Goal: Check status: Check status

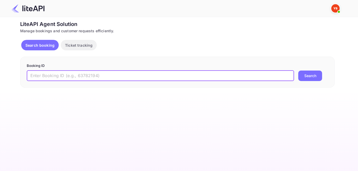
paste input "8945596"
type input "8945596"
click at [296, 72] on div "8945596 ​ Search" at bounding box center [178, 76] width 302 height 10
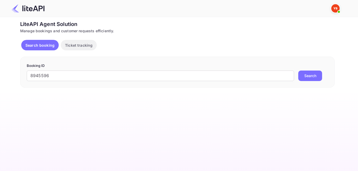
click at [304, 73] on button "Search" at bounding box center [311, 76] width 24 height 10
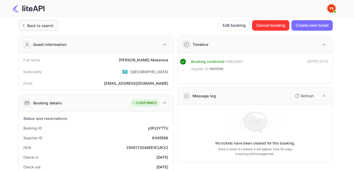
click at [40, 27] on div "Back to search" at bounding box center [40, 26] width 27 height 6
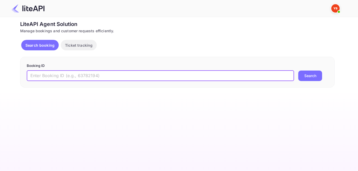
paste input "9063463"
type input "9063463"
click at [306, 73] on button "Search" at bounding box center [311, 76] width 24 height 10
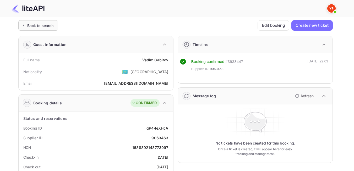
click at [40, 25] on div "Back to search" at bounding box center [40, 26] width 27 height 6
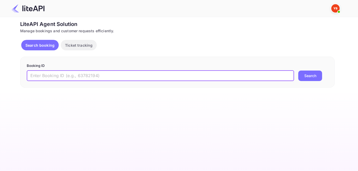
paste input "9041863"
type input "9041863"
click at [314, 73] on button "Search" at bounding box center [311, 76] width 24 height 10
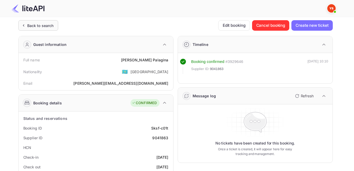
click at [34, 27] on div "Back to search" at bounding box center [40, 26] width 27 height 6
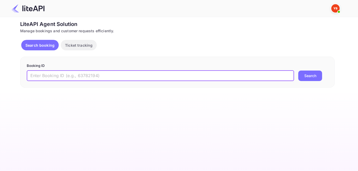
paste input "8954532"
type input "8954532"
click at [310, 75] on button "Search" at bounding box center [311, 76] width 24 height 10
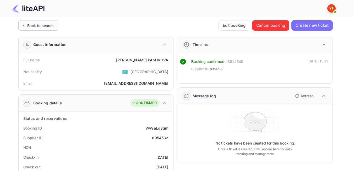
click at [36, 28] on div "Back to search" at bounding box center [38, 25] width 40 height 10
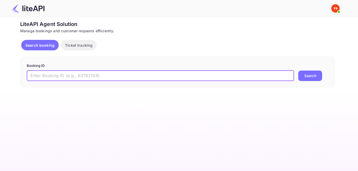
paste input "9054884"
type input "9054884"
click at [318, 75] on button "Search" at bounding box center [311, 76] width 24 height 10
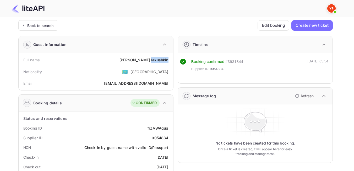
drag, startPoint x: 152, startPoint y: 60, endPoint x: 169, endPoint y: 59, distance: 17.6
click at [169, 59] on div "Full name [PERSON_NAME]" at bounding box center [96, 60] width 151 height 10
click at [128, 72] on div "Nationality 🇰🇿 [DEMOGRAPHIC_DATA]" at bounding box center [96, 72] width 151 height 14
